Goal: Task Accomplishment & Management: Manage account settings

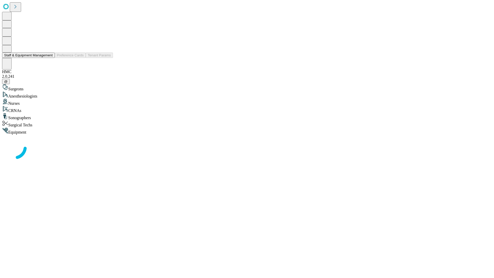
click at [49, 58] on button "Staff & Equipment Management" at bounding box center [28, 55] width 53 height 5
